Goal: Communication & Community: Answer question/provide support

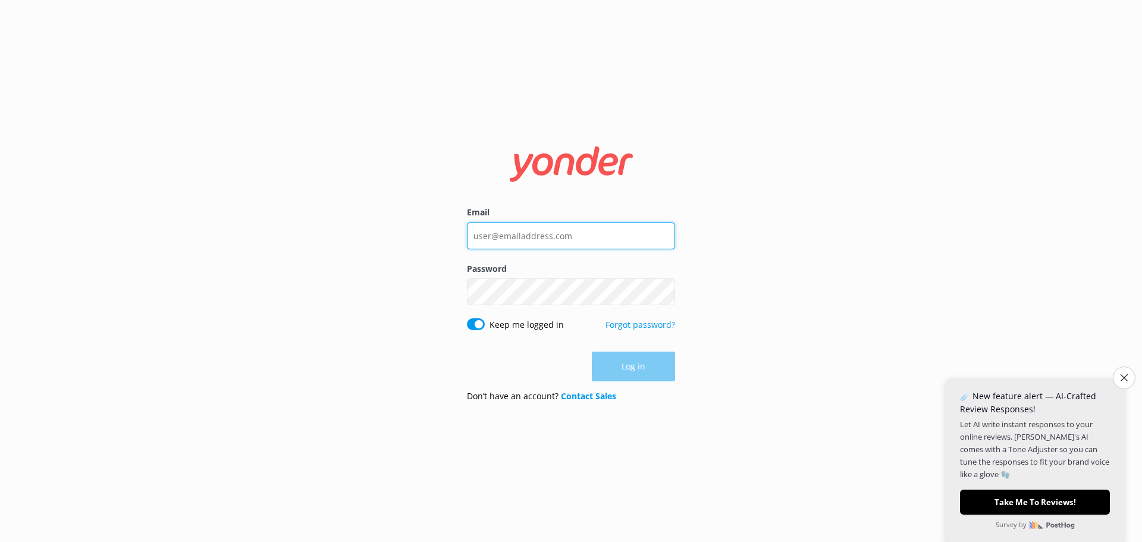
type input "[PERSON_NAME][EMAIL_ADDRESS][DOMAIN_NAME]"
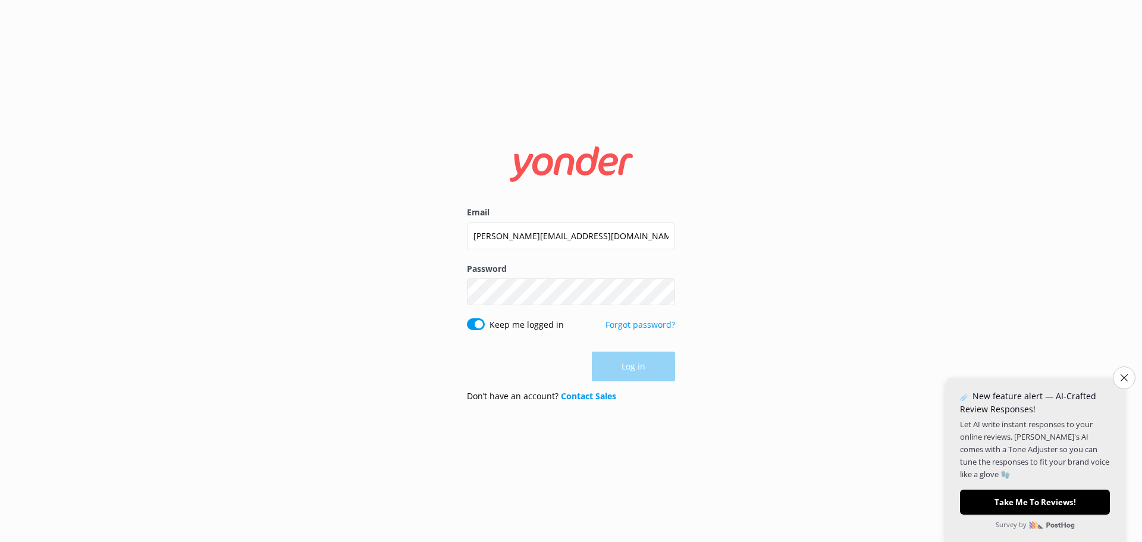
click at [630, 368] on div "Log in" at bounding box center [571, 367] width 208 height 30
click at [1126, 377] on icon "Close survey" at bounding box center [1124, 377] width 7 height 7
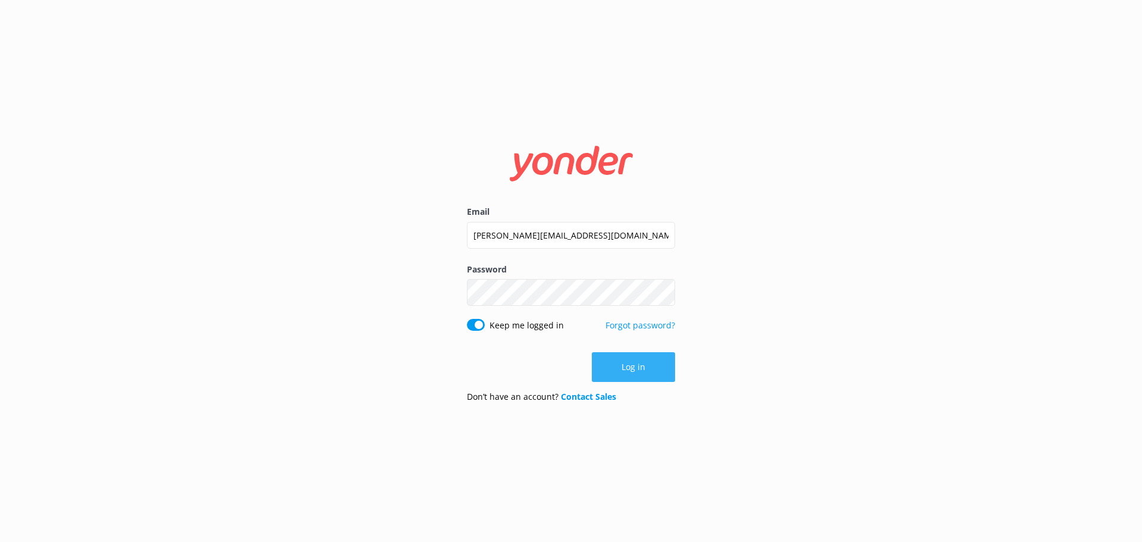
click at [657, 359] on button "Log in" at bounding box center [633, 367] width 83 height 30
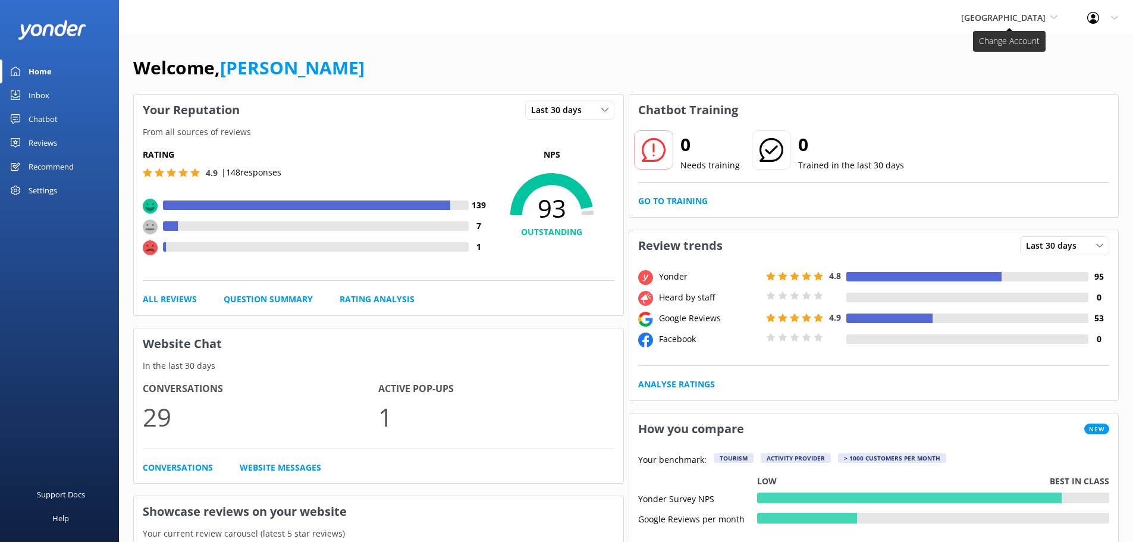
click at [962, 20] on span "[GEOGRAPHIC_DATA]" at bounding box center [1004, 17] width 84 height 11
click at [963, 48] on link "[US_STATE] Safari Jeep Tours" at bounding box center [1006, 50] width 119 height 29
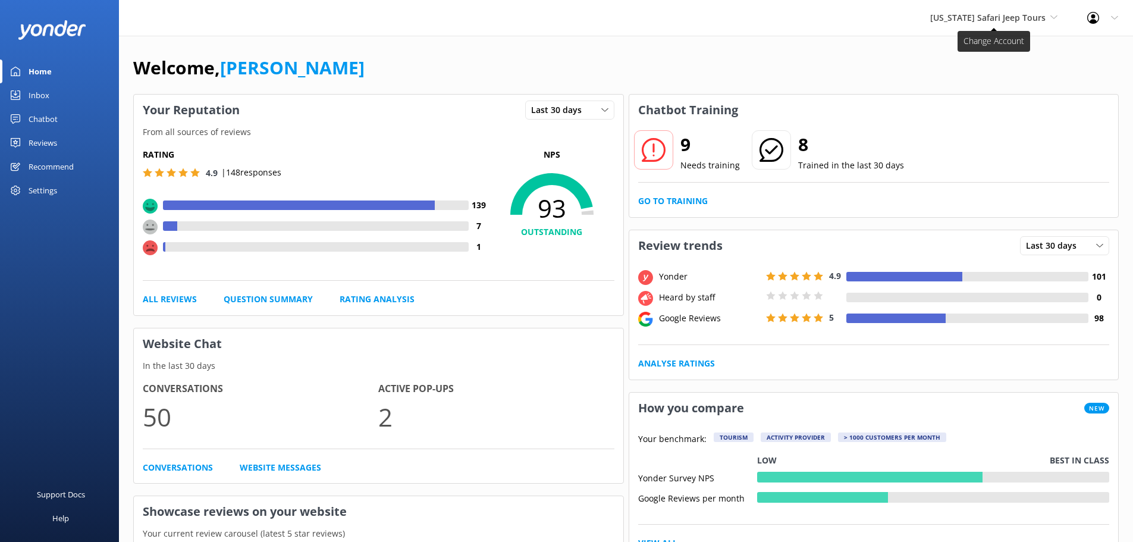
click at [976, 22] on span "[US_STATE] Safari Jeep Tours" at bounding box center [988, 17] width 115 height 11
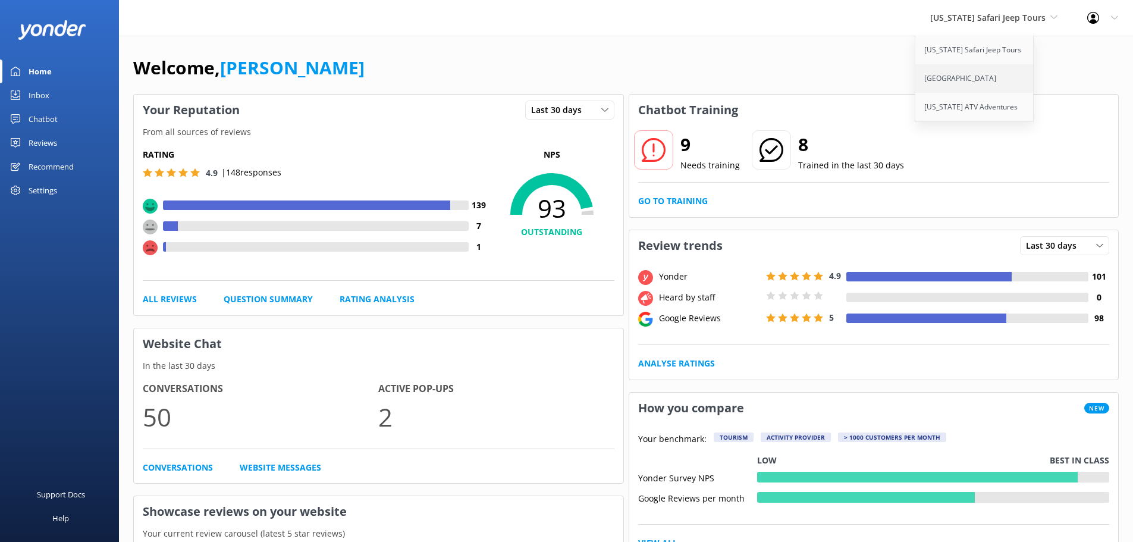
click at [976, 77] on link "[GEOGRAPHIC_DATA]" at bounding box center [975, 78] width 119 height 29
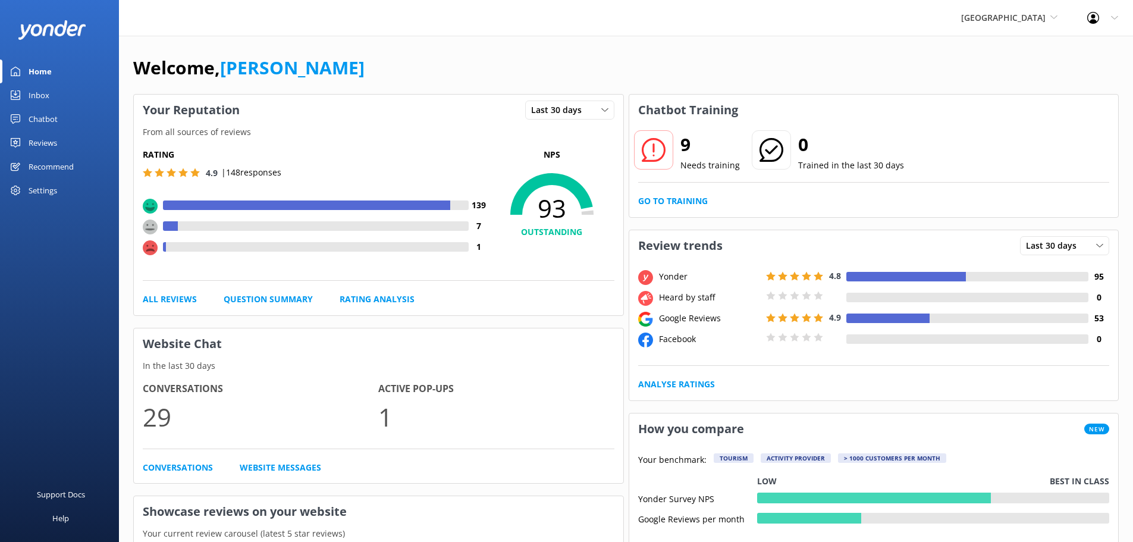
click at [36, 90] on div "Inbox" at bounding box center [39, 95] width 21 height 24
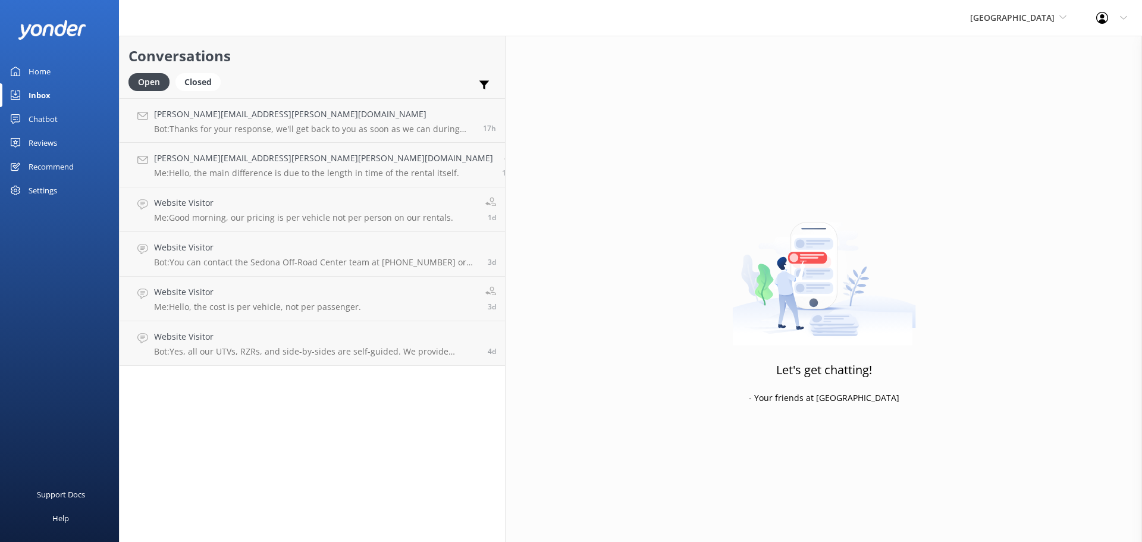
click at [290, 59] on h2 "Conversations" at bounding box center [313, 56] width 368 height 23
click at [275, 123] on div "[PERSON_NAME][EMAIL_ADDRESS][PERSON_NAME][DOMAIN_NAME] Bot: Thanks for your res…" at bounding box center [314, 121] width 320 height 26
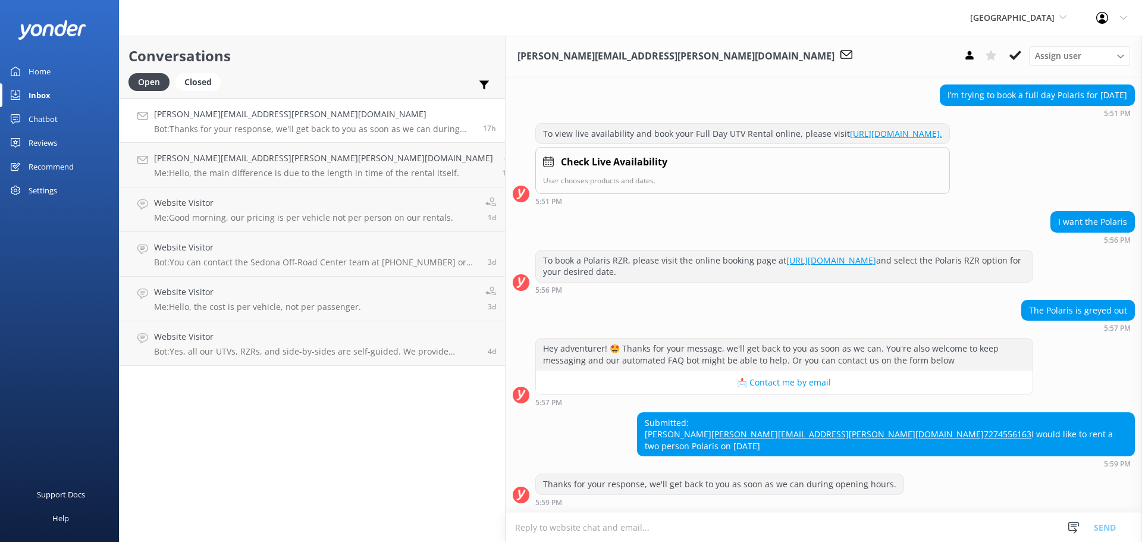
scroll to position [274, 0]
click at [506, 528] on textarea at bounding box center [824, 527] width 637 height 29
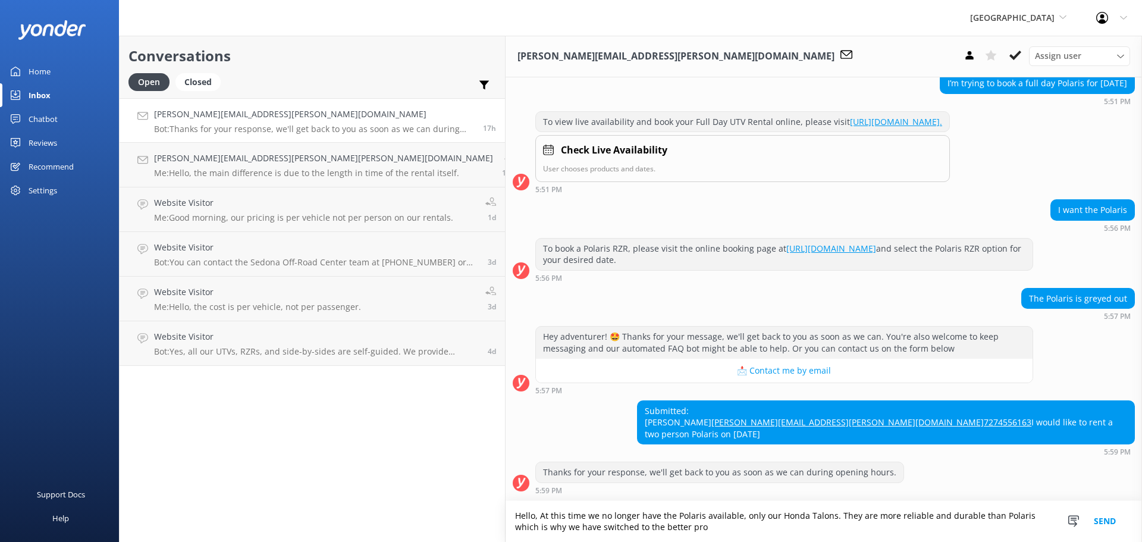
scroll to position [286, 0]
drag, startPoint x: 687, startPoint y: 516, endPoint x: 743, endPoint y: 535, distance: 59.8
click at [743, 535] on textarea "Hello, At this time we no longer have the Polaris available, only our Honda Tal…" at bounding box center [824, 521] width 637 height 41
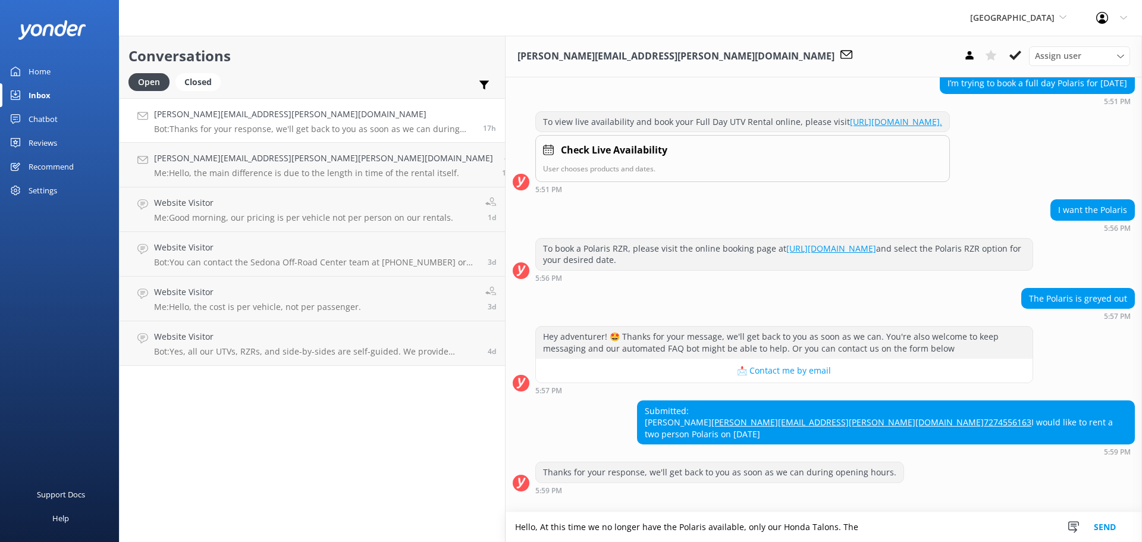
scroll to position [274, 0]
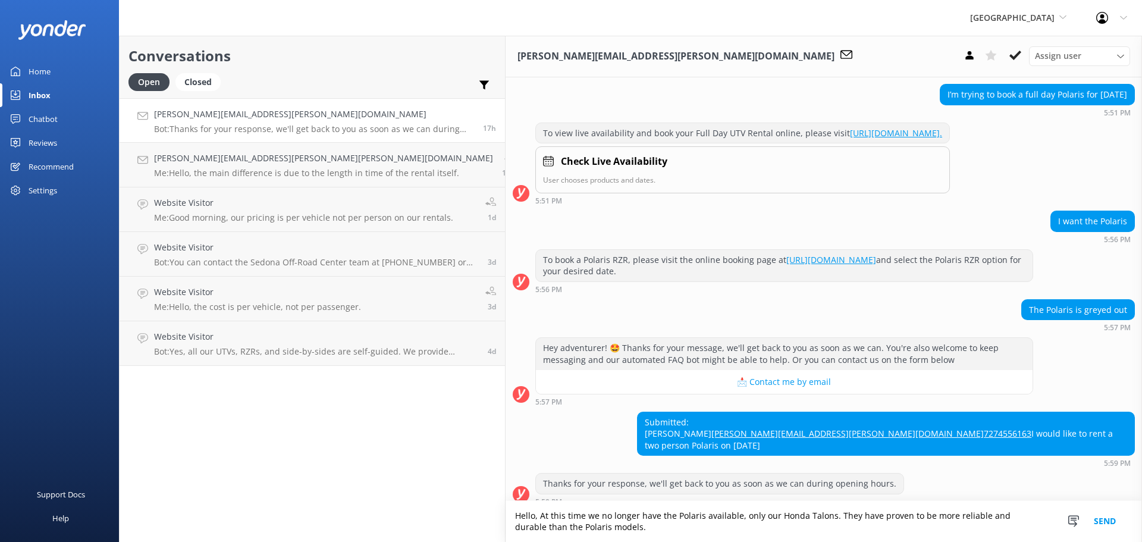
click at [526, 520] on textarea "Hello, At this time we no longer have the Polaris available, only our Honda Tal…" at bounding box center [824, 521] width 637 height 41
click at [647, 525] on textarea "Hello, At this time we no longer have Polaris products available, only our Hond…" at bounding box center [824, 521] width 637 height 41
click at [985, 528] on textarea "Hello, At this time we no longer have Polaris products available, only Honda Ta…" at bounding box center [824, 521] width 637 height 41
click at [978, 527] on textarea "Hello, At this time we no longer have Polaris products available, only Honda Ta…" at bounding box center [824, 521] width 637 height 41
click at [988, 526] on textarea "Hello, At this time we no longer have Polaris products available, only Honda Ta…" at bounding box center [824, 521] width 637 height 41
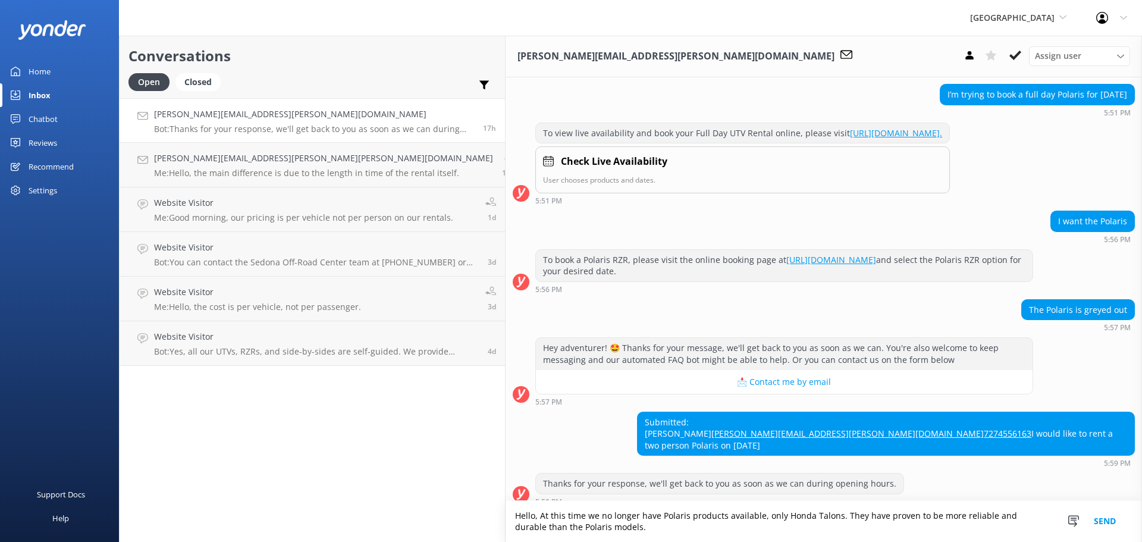
drag, startPoint x: 986, startPoint y: 529, endPoint x: 838, endPoint y: 533, distance: 147.6
click at [838, 533] on textarea "Hello, At this time we no longer have Polaris products available, only Honda Ta…" at bounding box center [824, 521] width 637 height 41
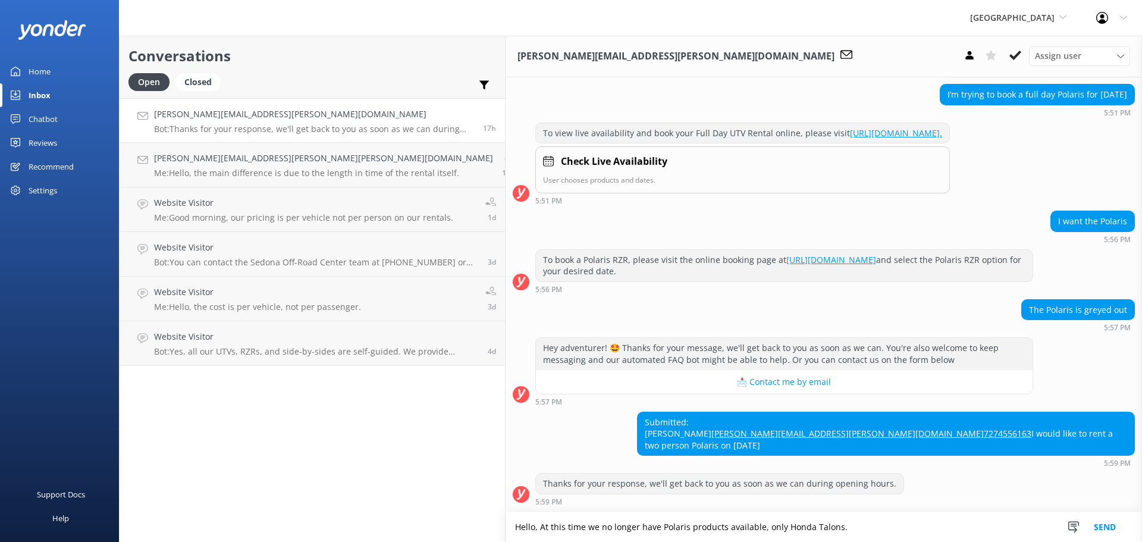
type textarea "Hello, At this time we no longer have Polaris products available, only Honda Ta…"
click at [1108, 525] on button "Send" at bounding box center [1105, 527] width 45 height 30
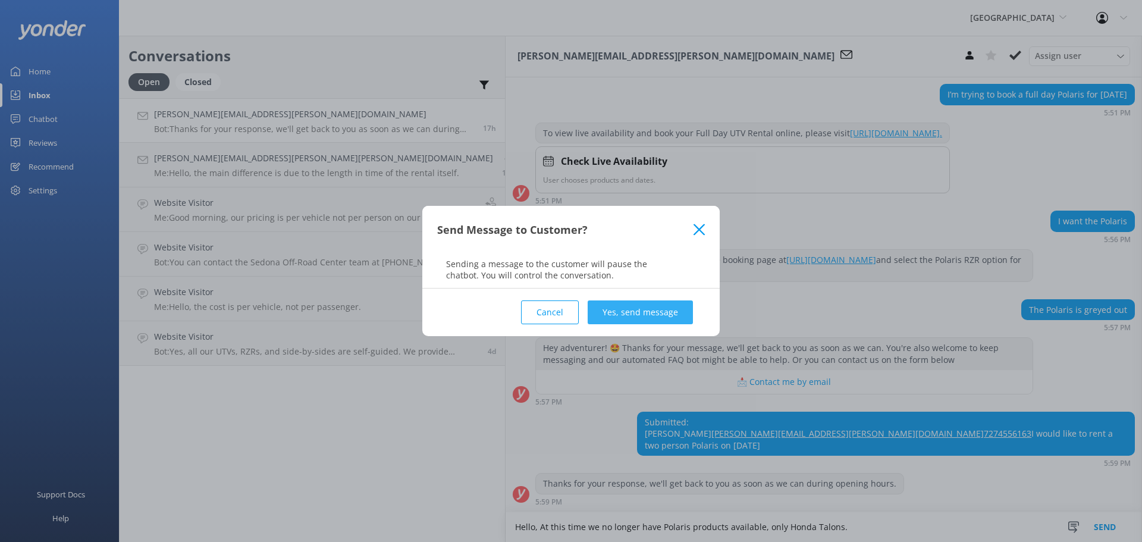
click at [656, 313] on button "Yes, send message" at bounding box center [640, 312] width 105 height 24
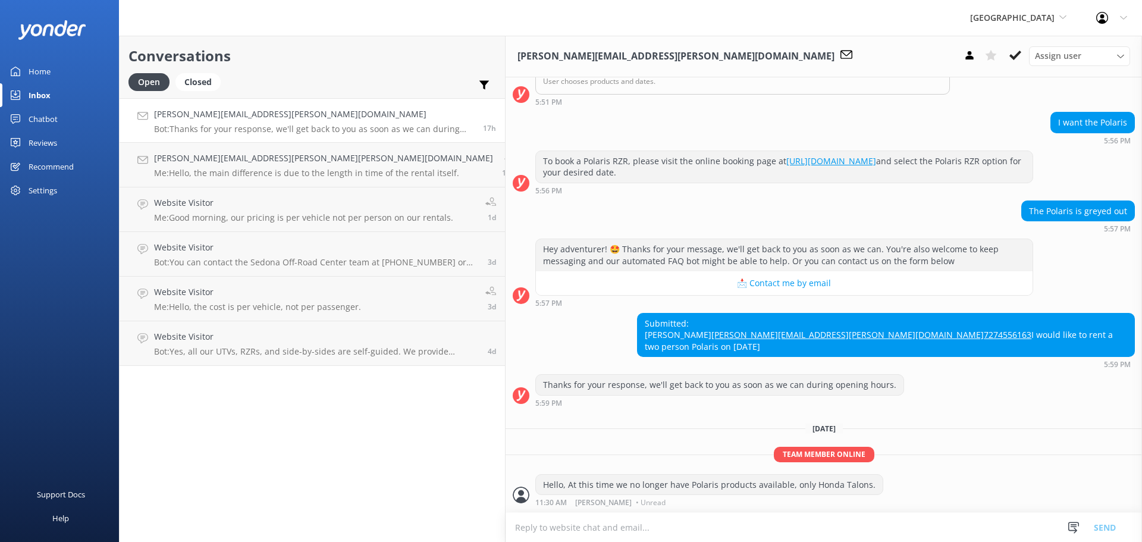
scroll to position [373, 0]
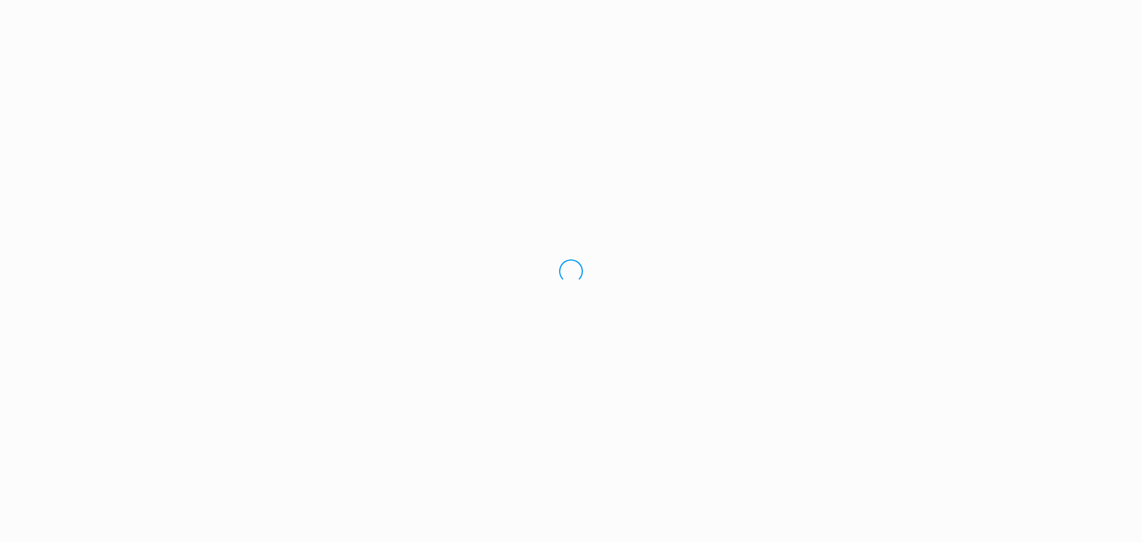
click at [1007, 21] on div "Loading.." at bounding box center [571, 271] width 1142 height 542
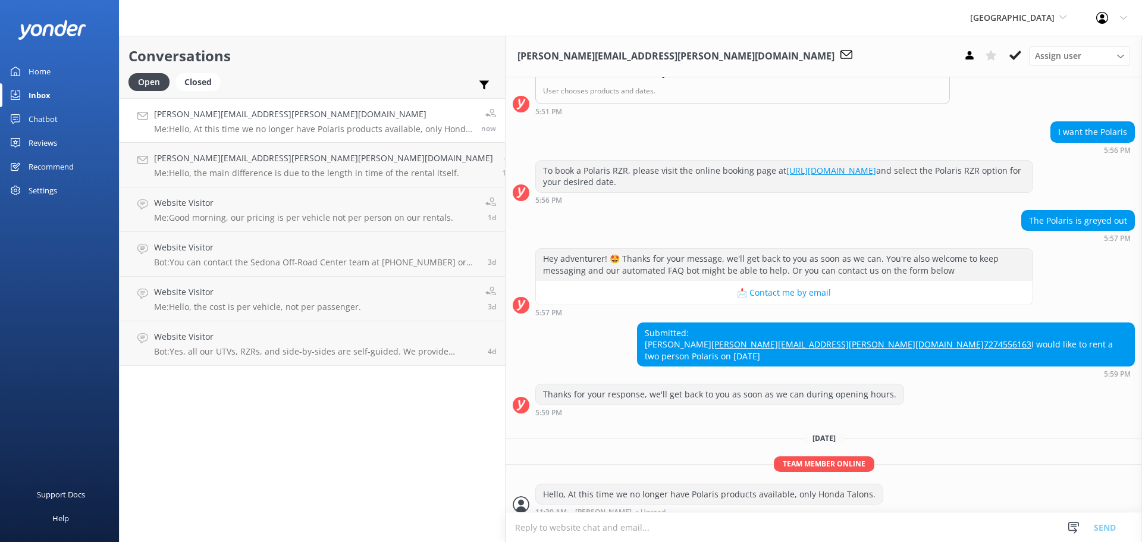
scroll to position [373, 0]
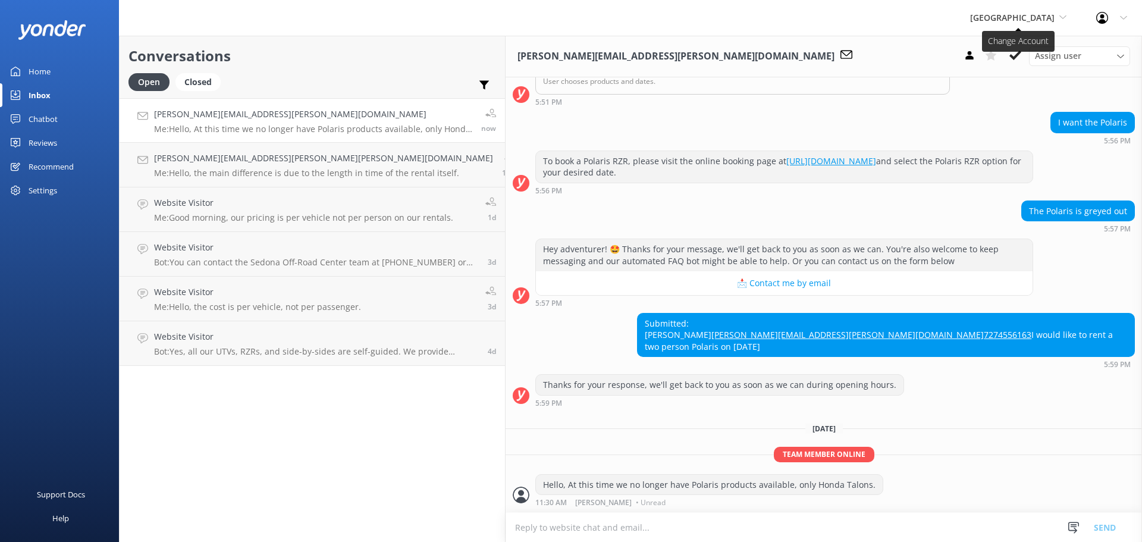
click at [1009, 24] on span "[GEOGRAPHIC_DATA]" at bounding box center [1018, 17] width 96 height 13
click at [979, 109] on link "[US_STATE] ATV Adventures" at bounding box center [1015, 107] width 119 height 29
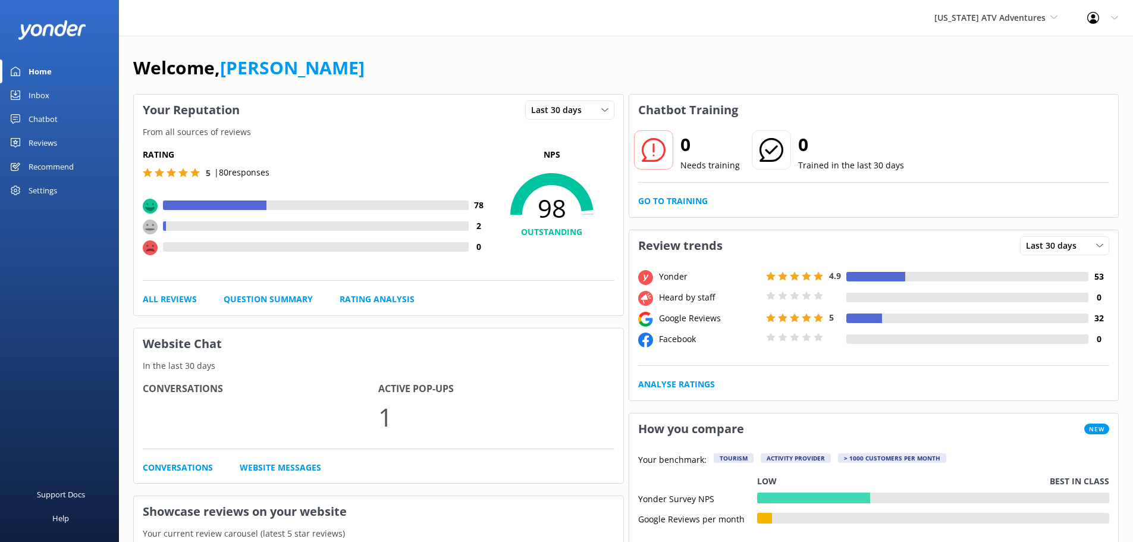
click at [45, 95] on div "Inbox" at bounding box center [39, 95] width 21 height 24
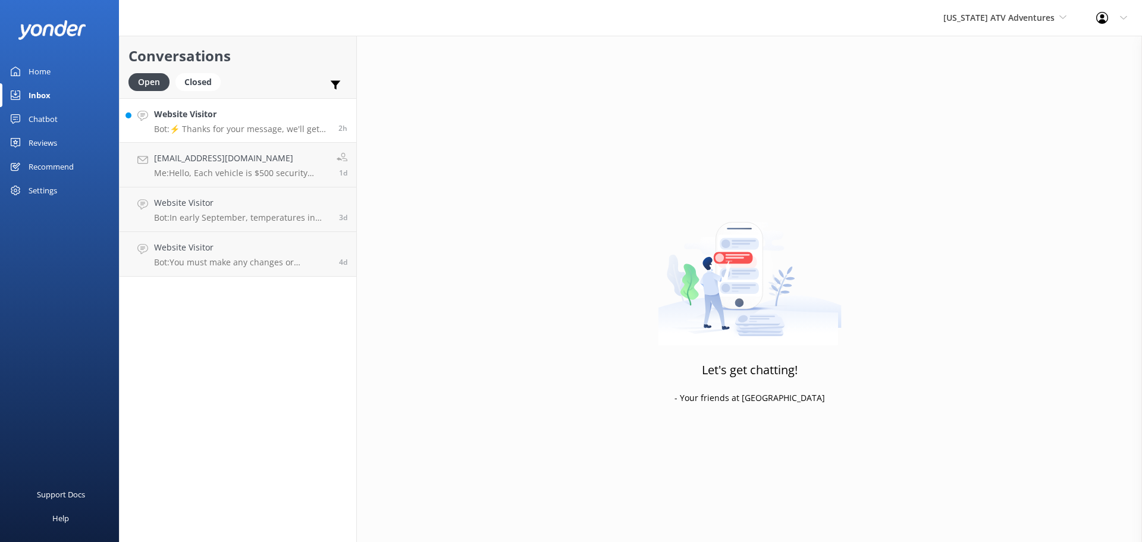
drag, startPoint x: 287, startPoint y: 73, endPoint x: 274, endPoint y: 126, distance: 55.1
click at [287, 73] on div "Conversations Open Closed Important Assigned to me Unassigned" at bounding box center [238, 67] width 237 height 62
click at [274, 126] on p "Bot: ⚡ Thanks for your message, we'll get back to you as soon as we can. You're…" at bounding box center [242, 129] width 176 height 11
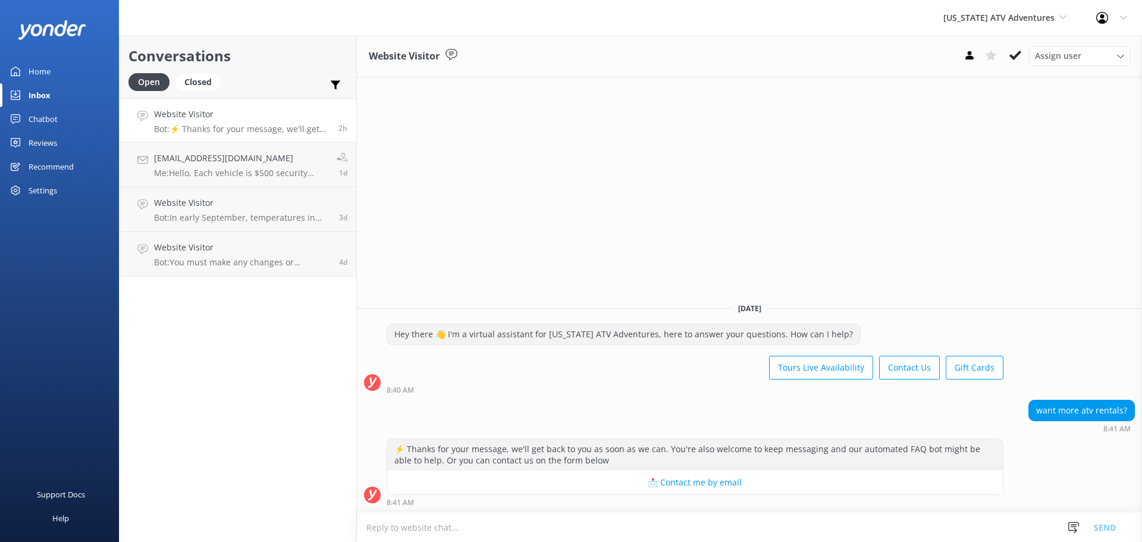
click at [438, 523] on textarea at bounding box center [749, 527] width 785 height 29
type textarea "Hi, Not quite sure what your question is - please call us directly at [PHONE_NU…"
click at [1105, 526] on button "Send" at bounding box center [1105, 527] width 45 height 30
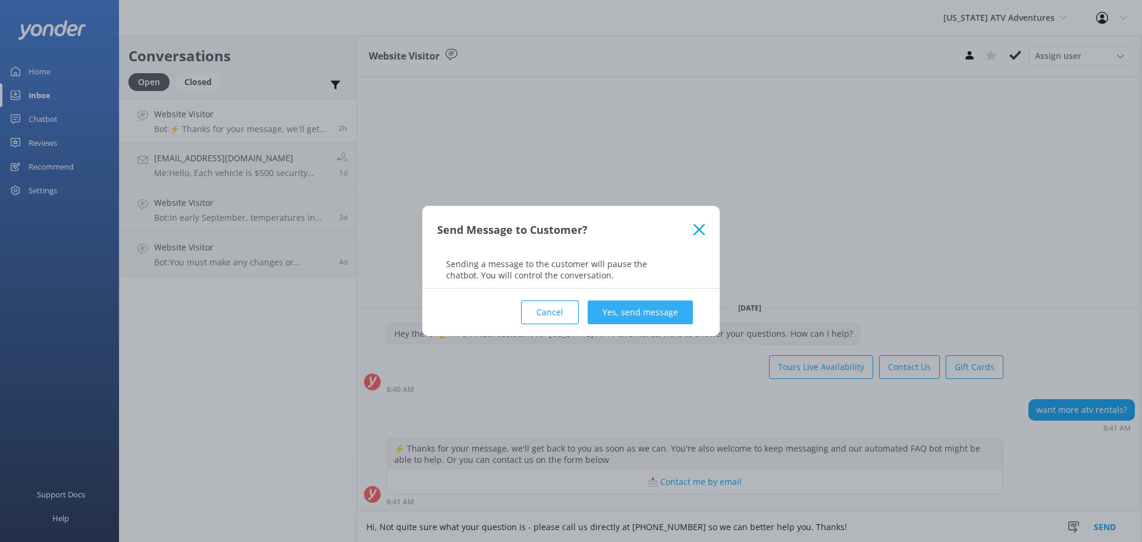
click at [669, 306] on button "Yes, send message" at bounding box center [640, 312] width 105 height 24
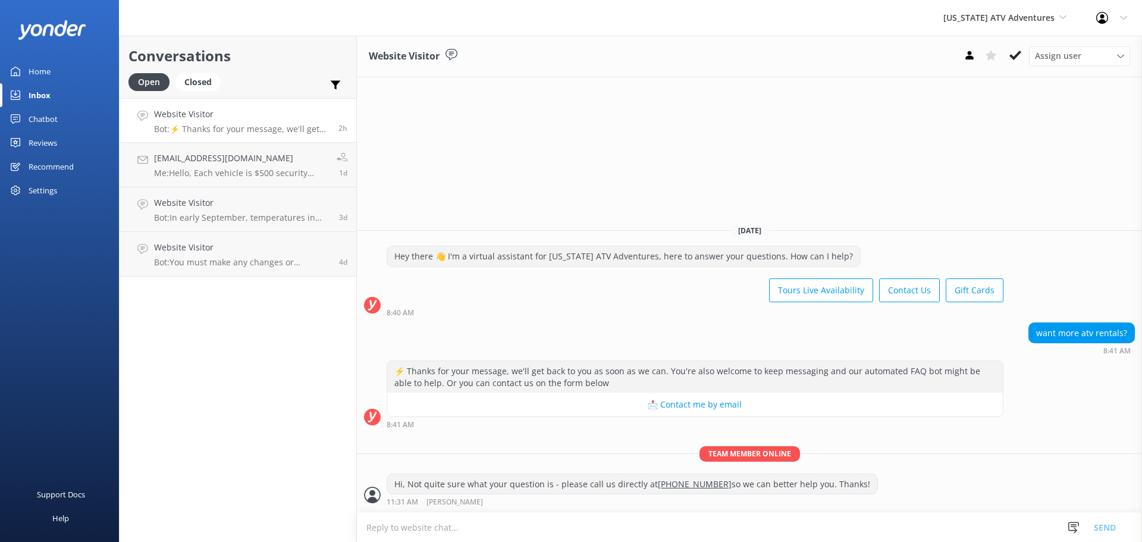
click at [321, 28] on div "Arizona ATV Adventures Arizona Safari Jeep Tours Sedona Off-Road Center Arizona…" at bounding box center [571, 18] width 1142 height 36
click at [252, 360] on div "Conversations Open Closed Important Assigned to me Unassigned Website Visitor M…" at bounding box center [238, 289] width 238 height 506
click at [259, 359] on div "Conversations Open Closed Important Assigned to me Unassigned Website Visitor M…" at bounding box center [238, 289] width 238 height 506
click at [252, 364] on div "Conversations Open Closed Important Assigned to me Unassigned Website Visitor M…" at bounding box center [238, 289] width 238 height 506
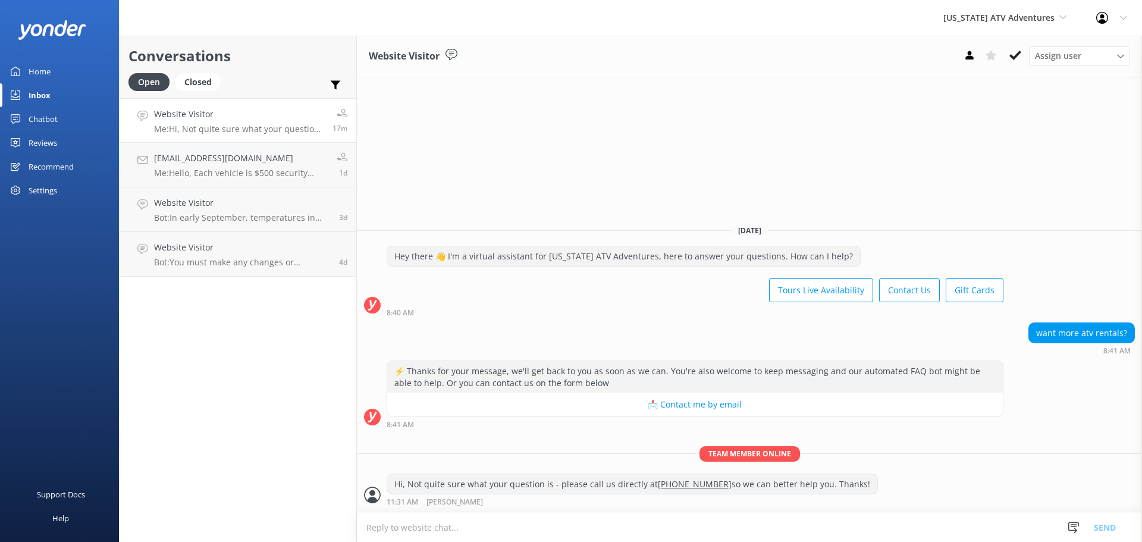
click at [252, 364] on div "Conversations Open Closed Important Assigned to me Unassigned Website Visitor M…" at bounding box center [238, 289] width 238 height 506
click at [263, 377] on div "Conversations Open Closed Important Assigned to me Unassigned Website Visitor M…" at bounding box center [238, 289] width 238 height 506
